Goal: Task Accomplishment & Management: Use online tool/utility

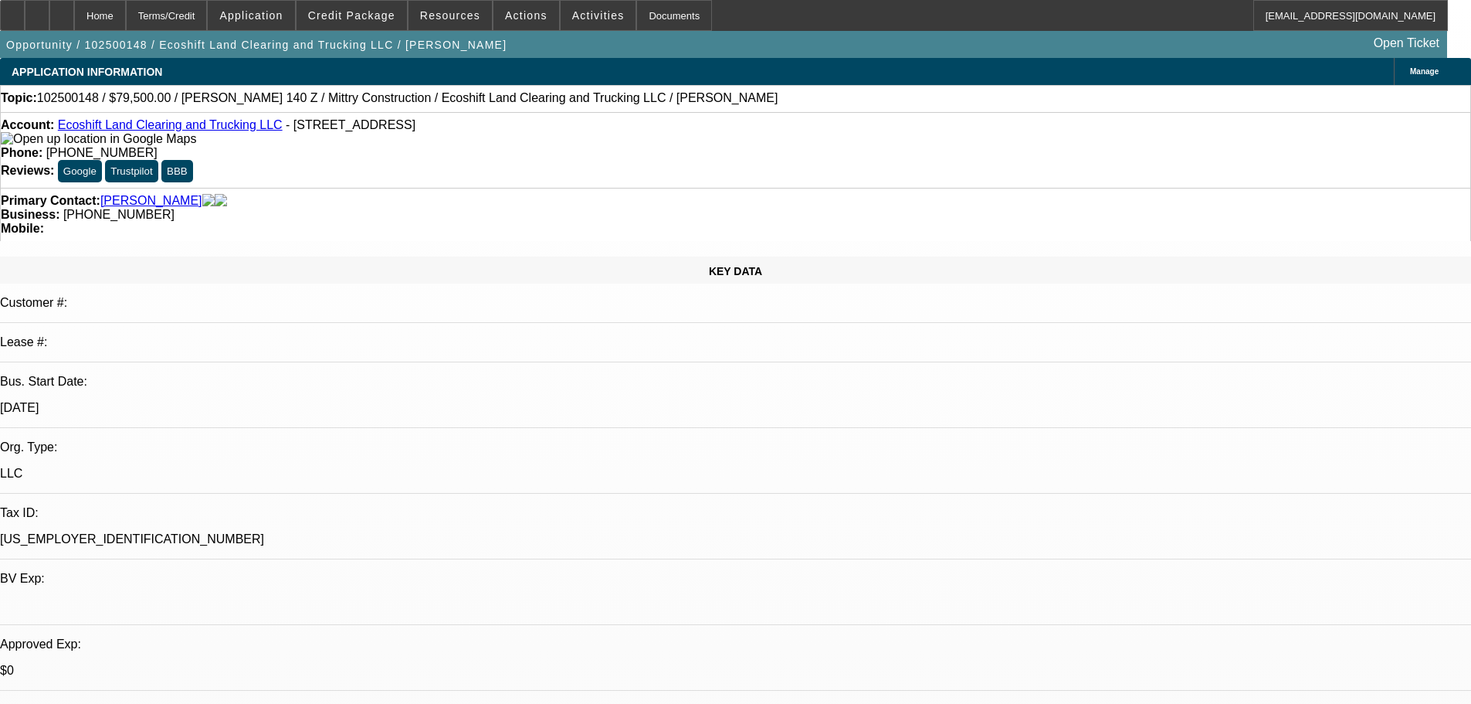
select select "0"
select select "6"
select select "0"
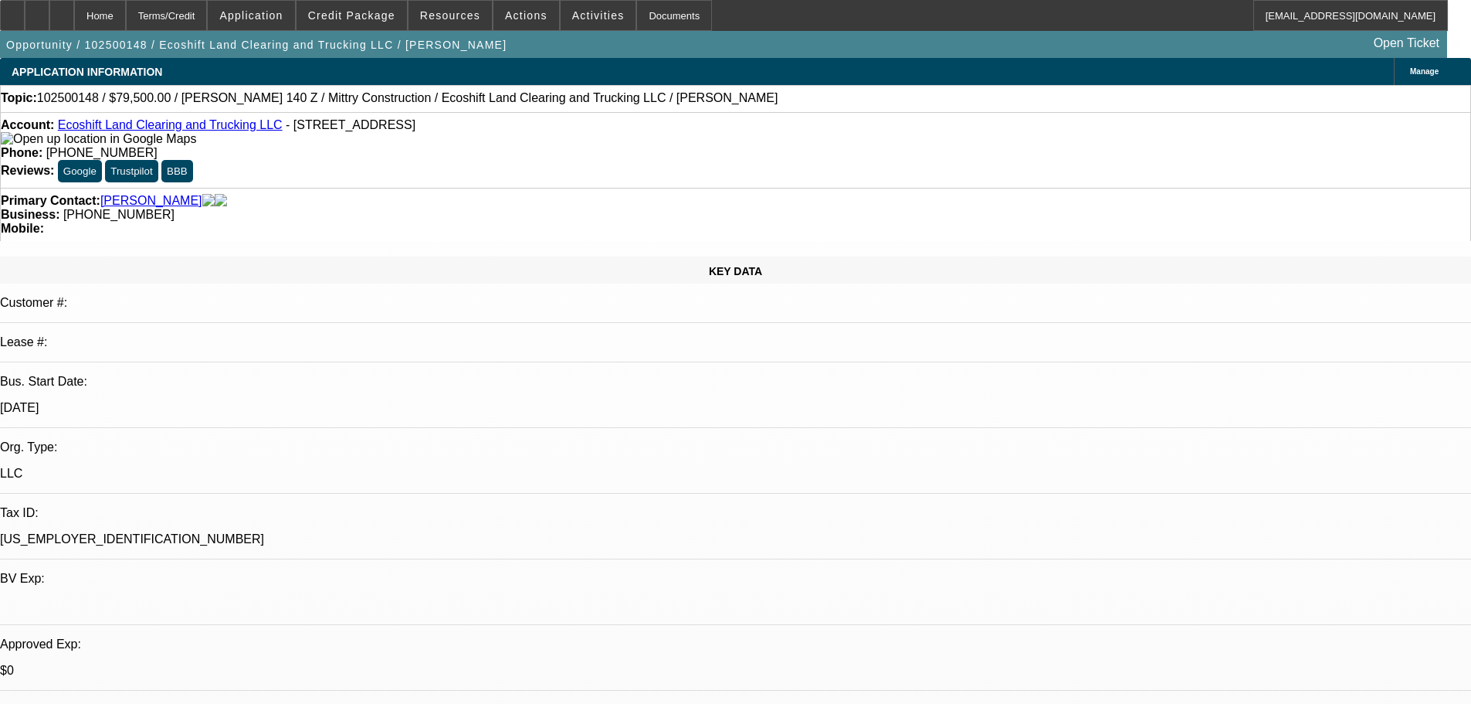
select select "0"
select select "6"
click at [378, 19] on span "Credit Package" at bounding box center [351, 15] width 87 height 12
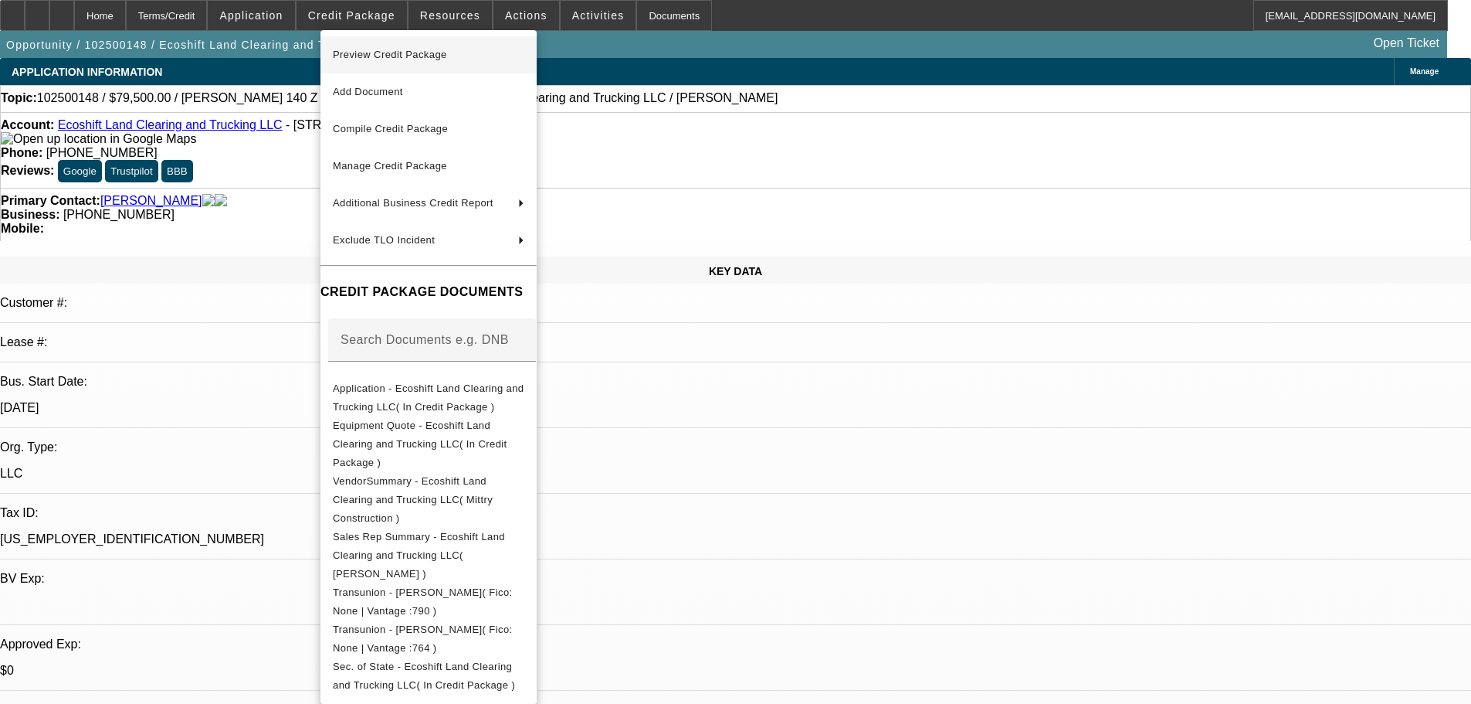
click at [378, 54] on span "Preview Credit Package" at bounding box center [390, 55] width 114 height 12
